Goal: Find specific page/section: Find specific page/section

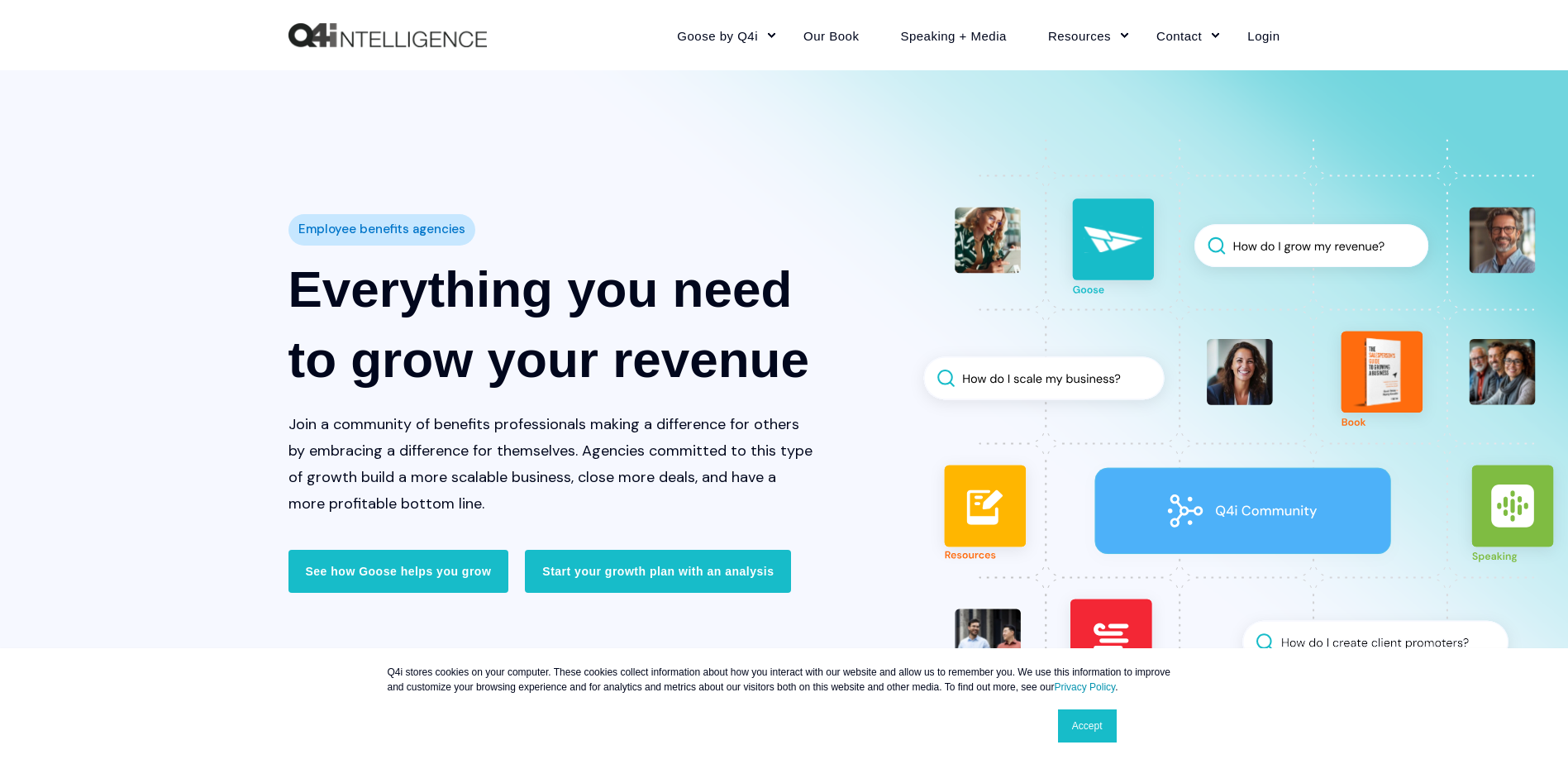
click at [71, 363] on div "Employee benefits agencies Everything you need to grow your revenue Join a comm…" at bounding box center [784, 408] width 1568 height 576
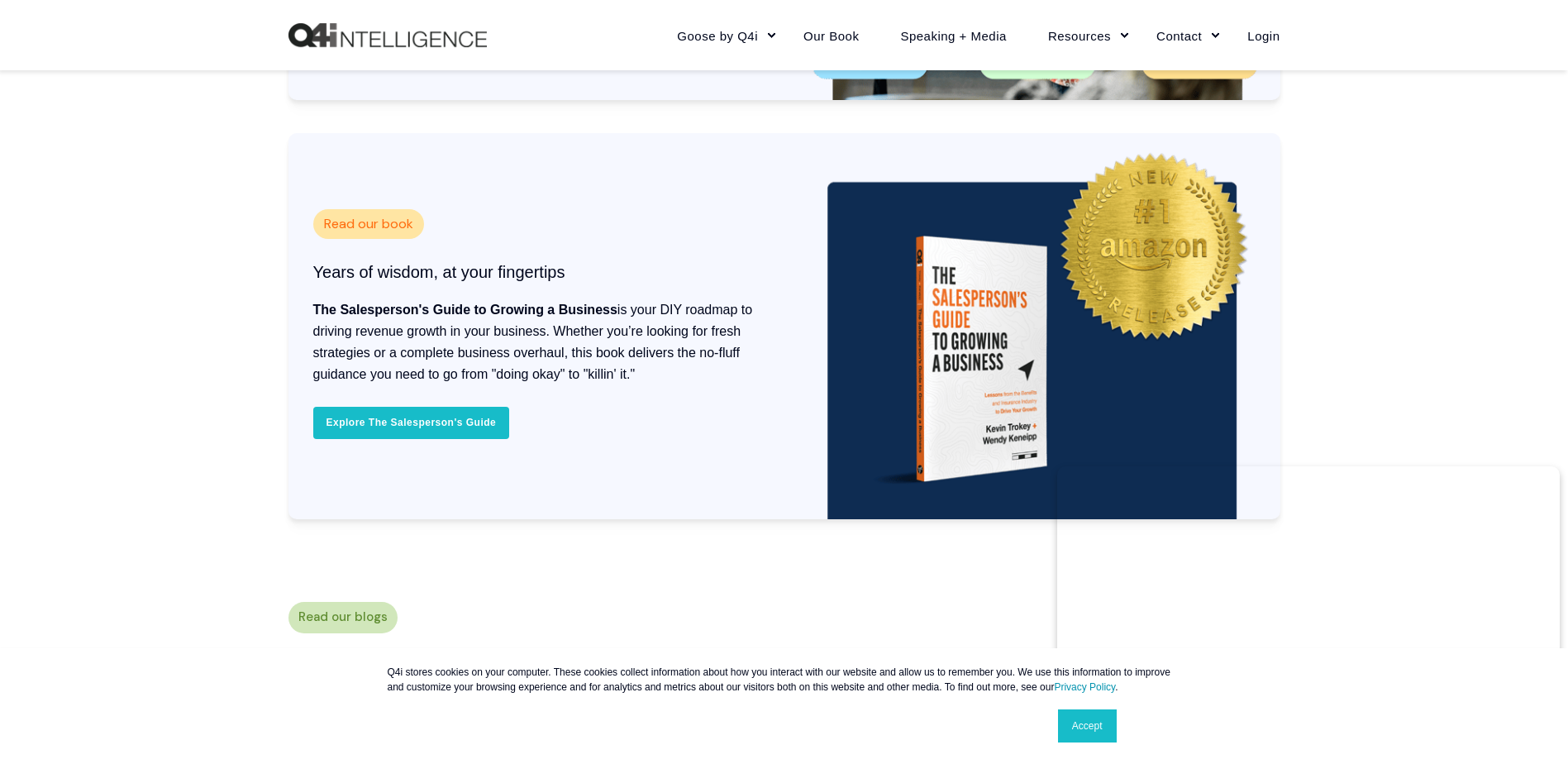
scroll to position [4961, 0]
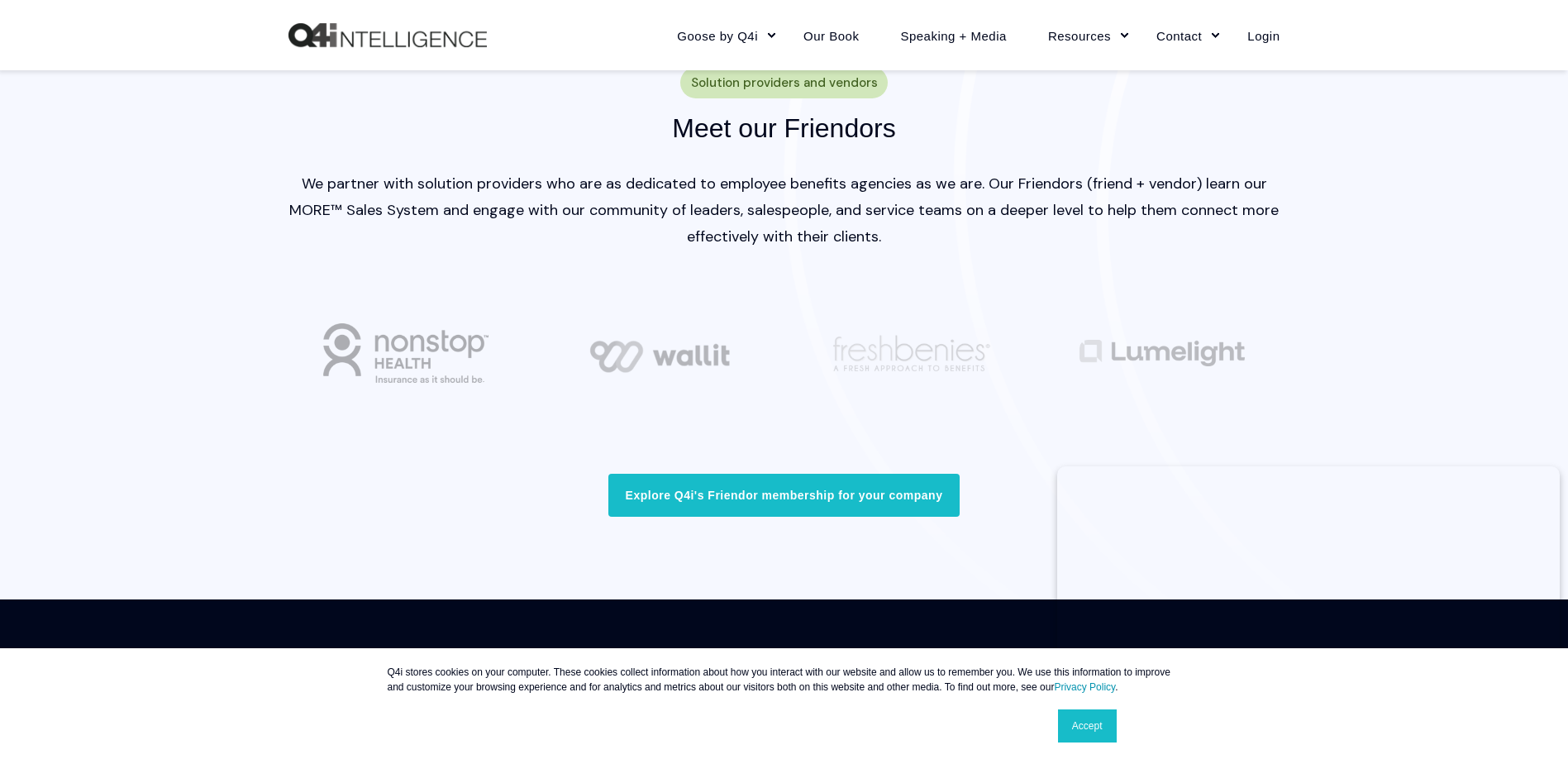
click at [1099, 725] on link "Accept" at bounding box center [1087, 725] width 59 height 33
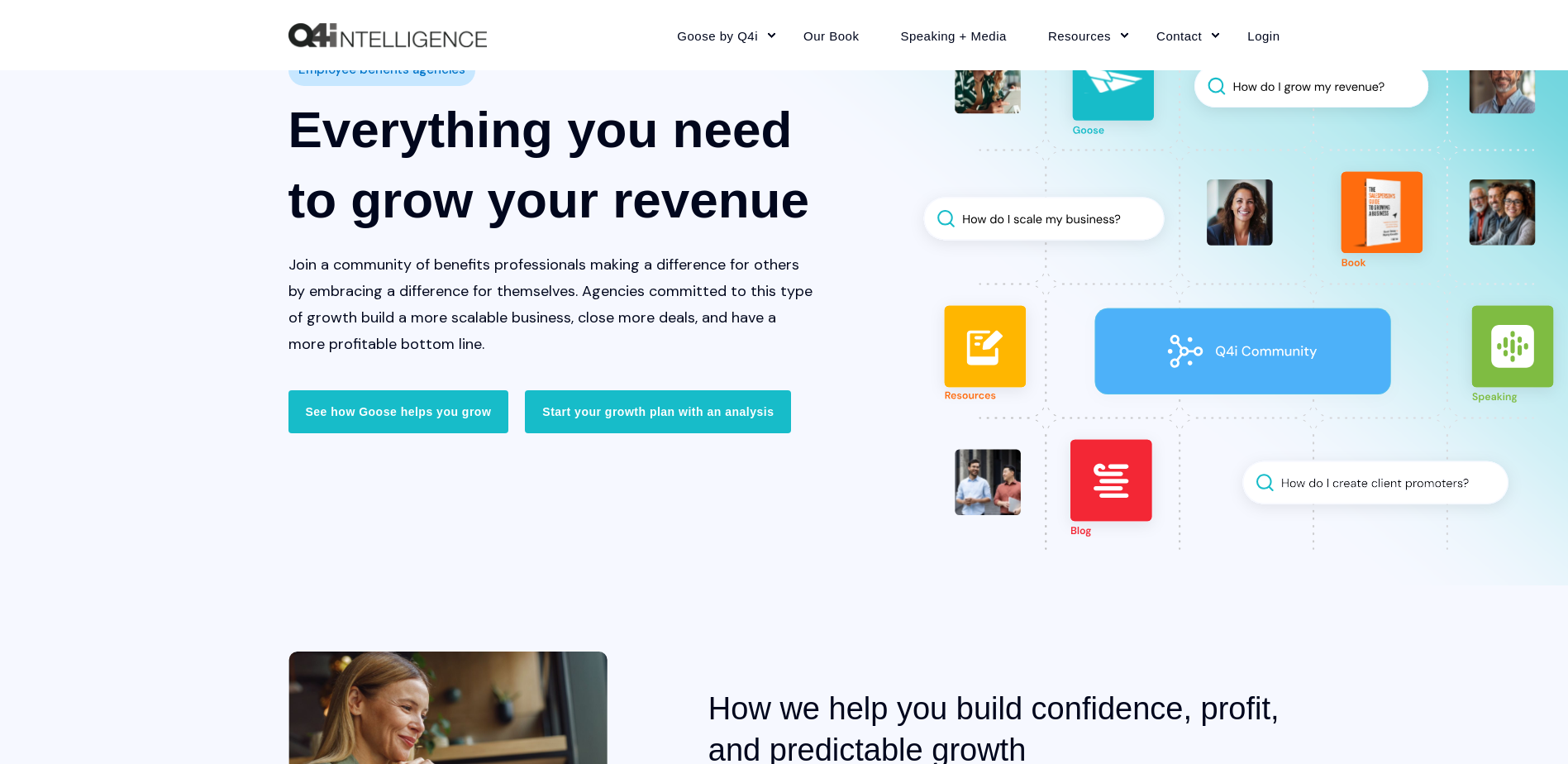
scroll to position [0, 0]
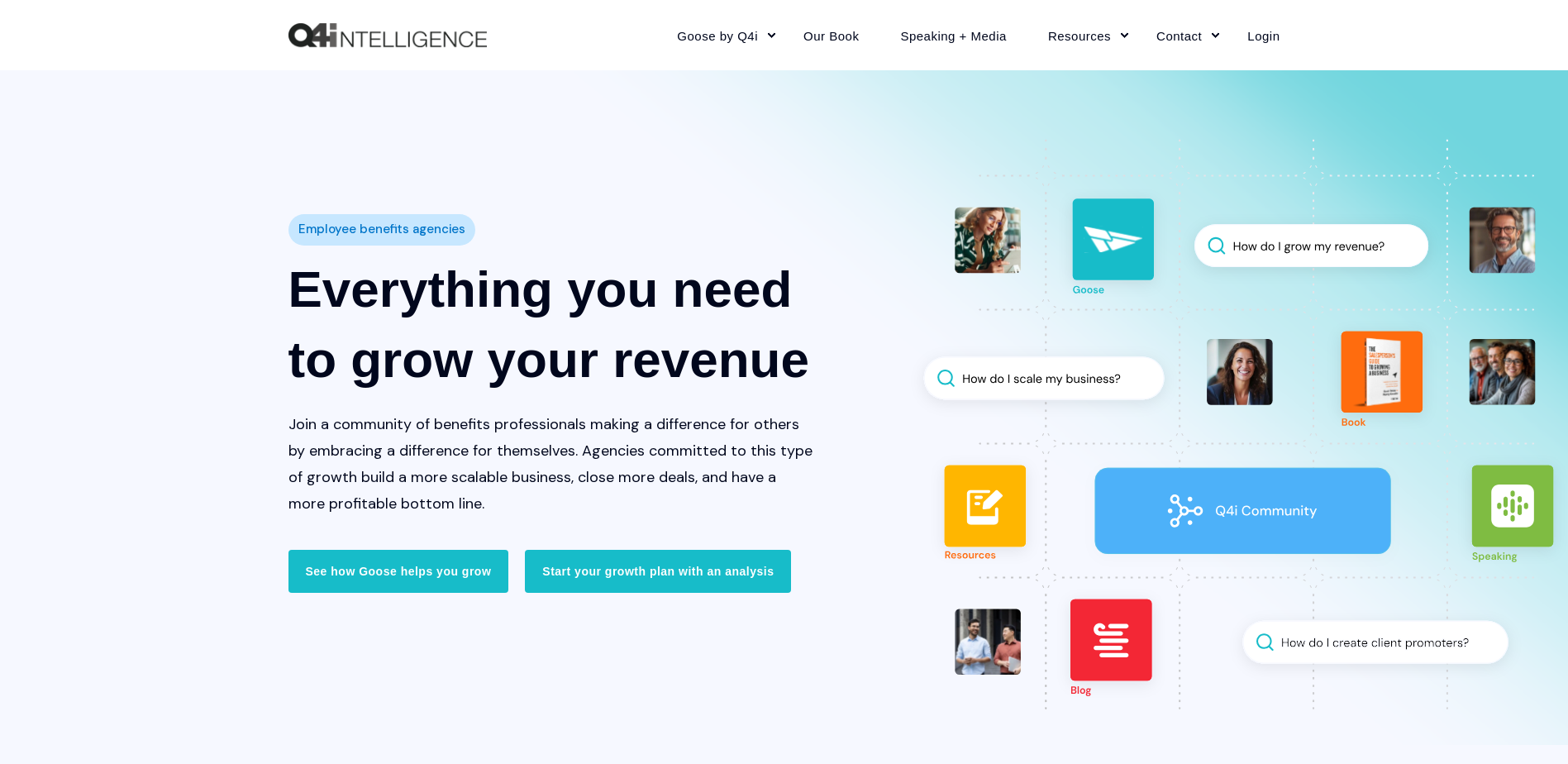
click at [46, 310] on div "Employee benefits agencies Everything you need to grow your revenue Join a comm…" at bounding box center [784, 408] width 1568 height 576
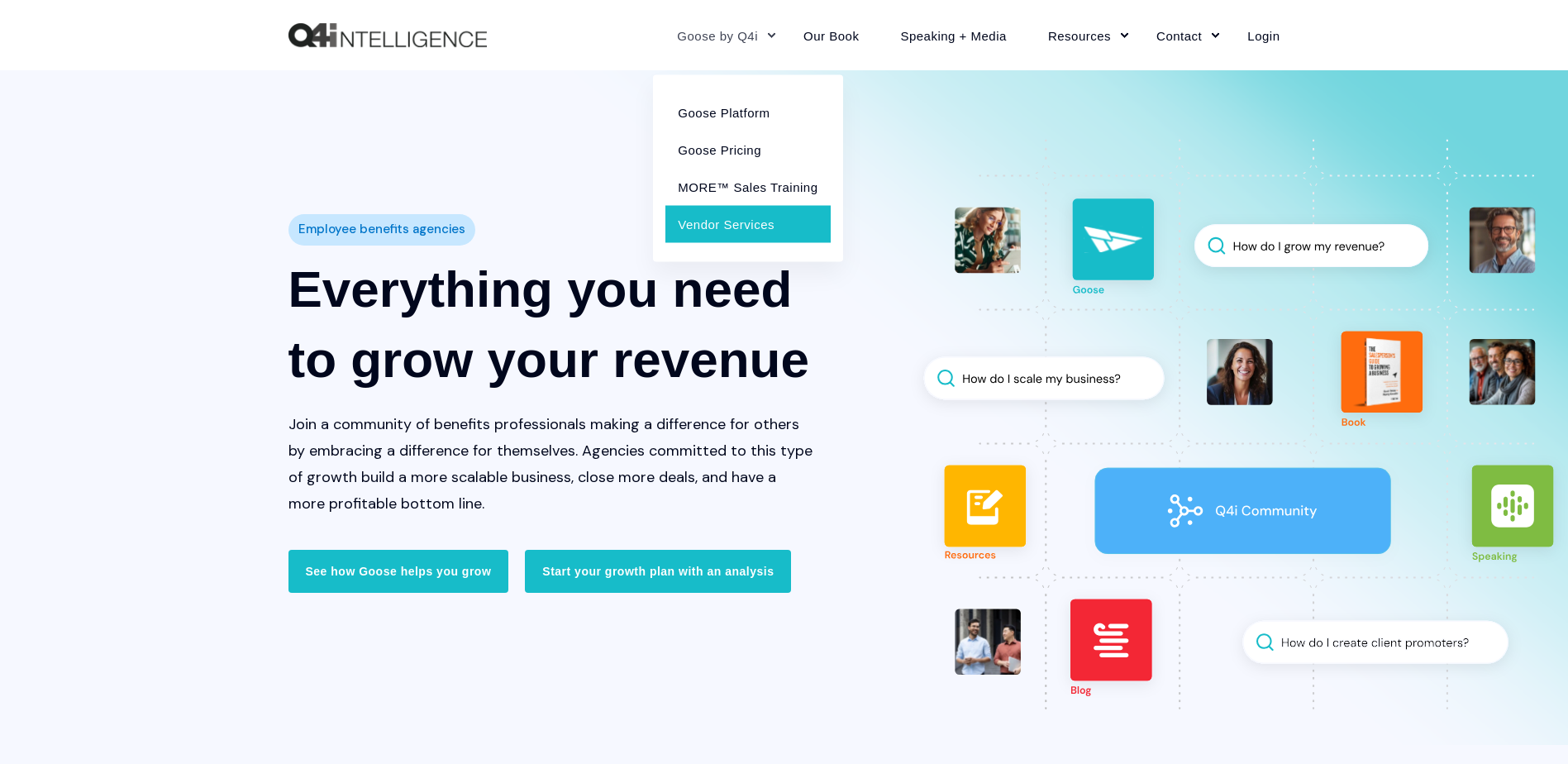
click at [740, 225] on link "Vendor Services" at bounding box center [747, 224] width 165 height 37
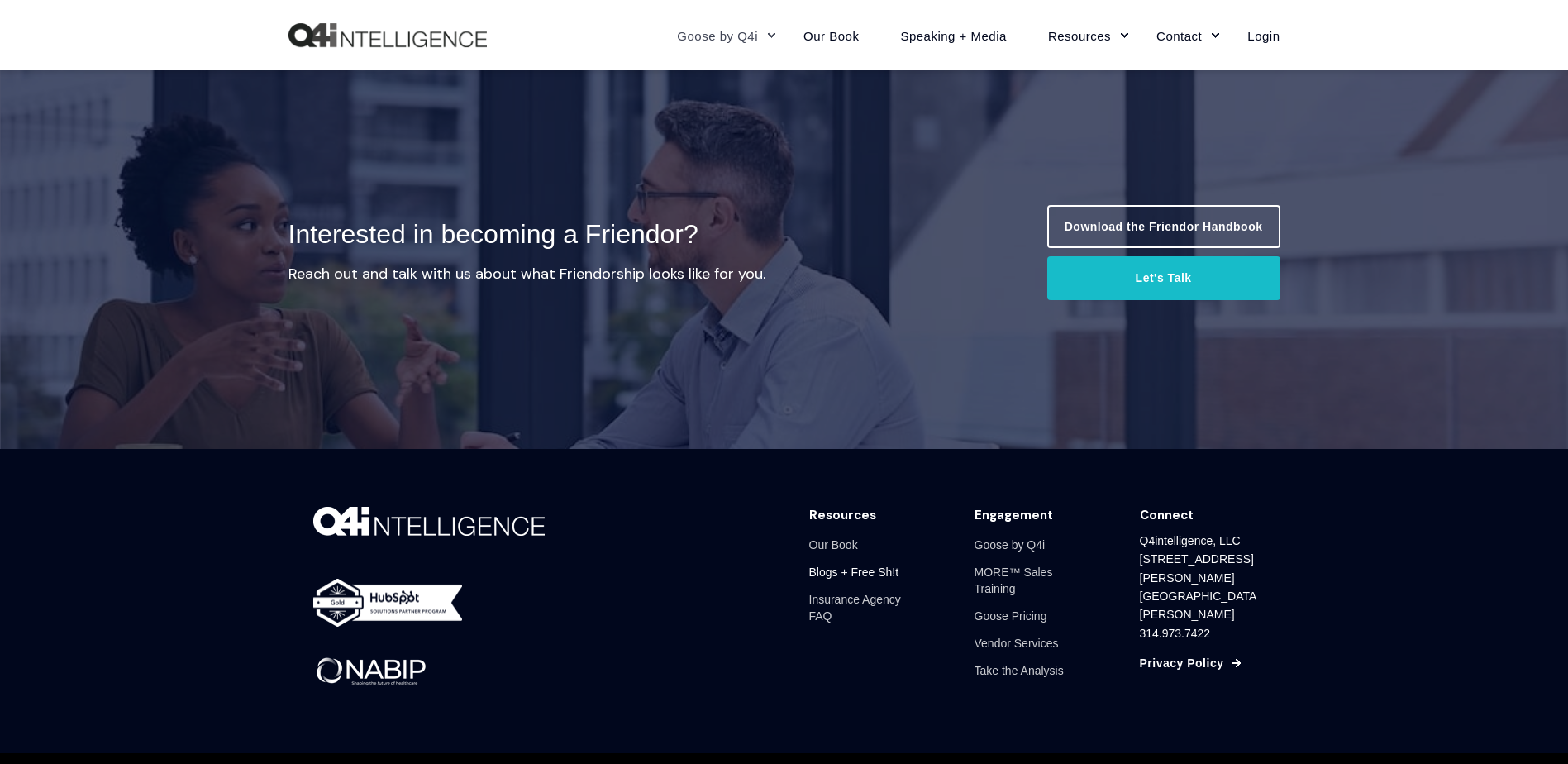
scroll to position [1775, 0]
